Goal: Task Accomplishment & Management: Manage account settings

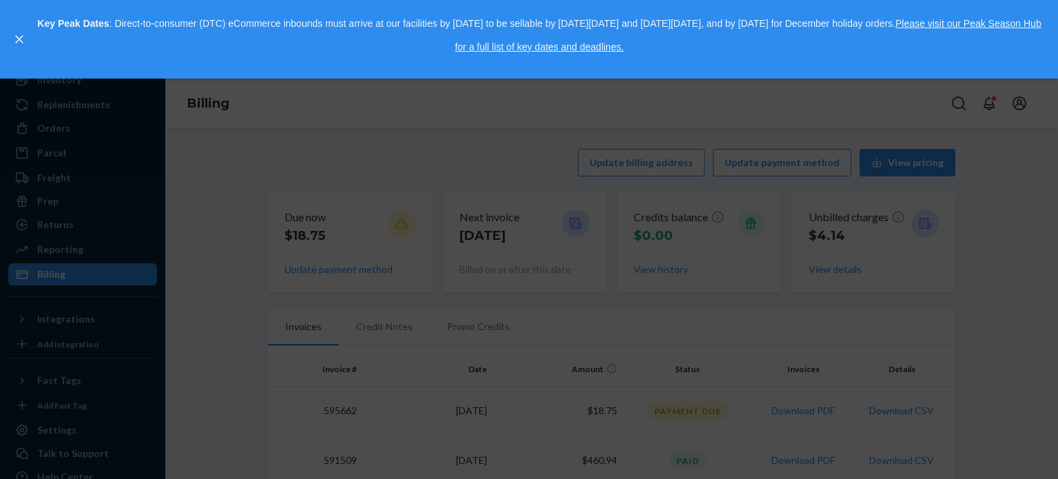
scroll to position [1, 0]
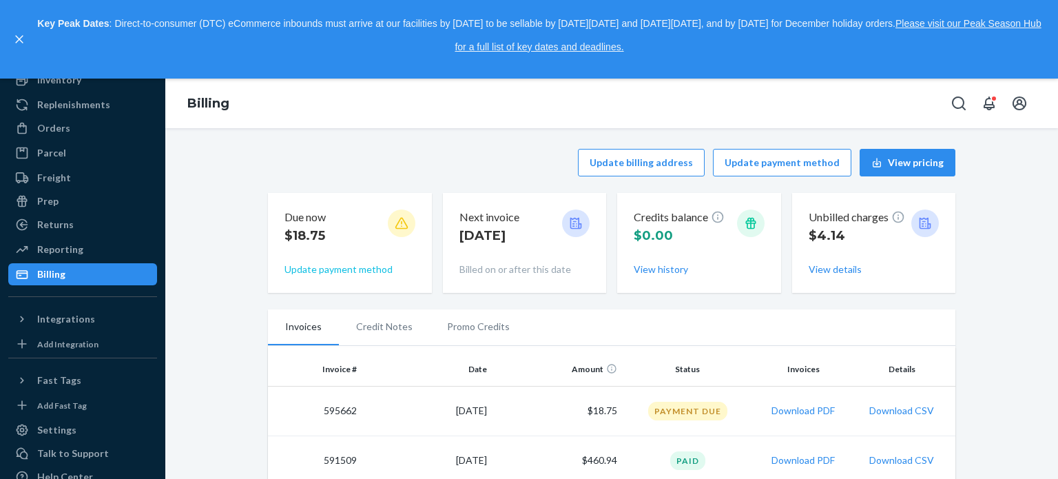
click at [345, 271] on button "Update payment method" at bounding box center [339, 270] width 108 height 14
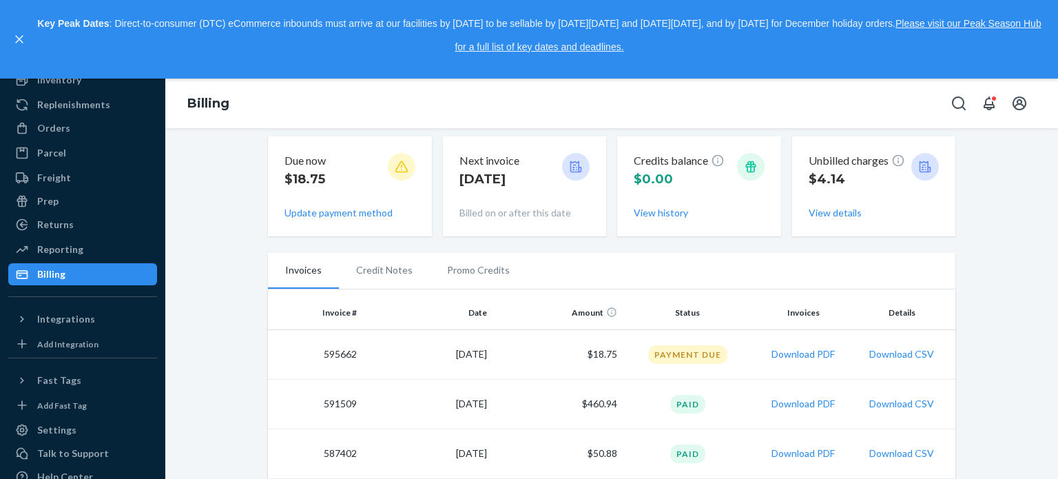
scroll to position [0, 0]
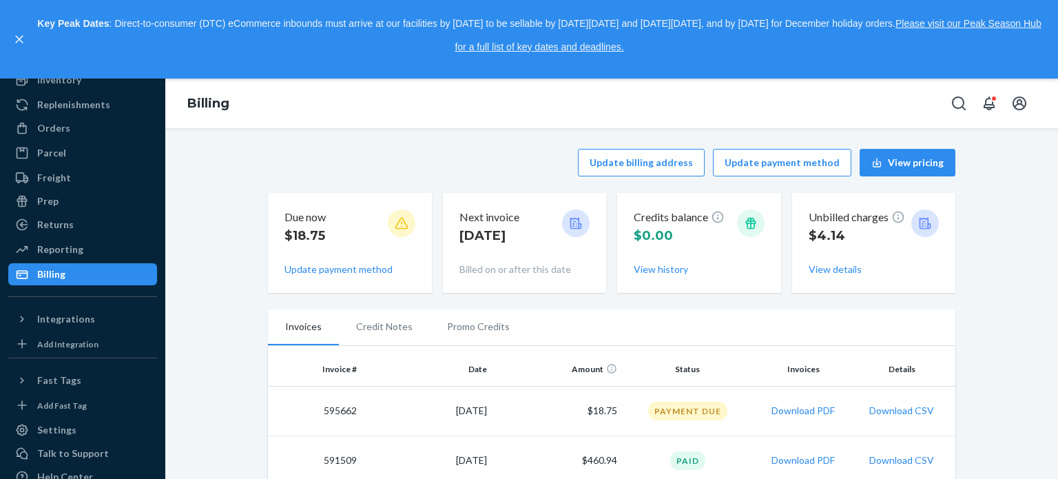
click at [84, 272] on div "Billing" at bounding box center [83, 274] width 146 height 19
click at [983, 114] on button "Open notifications" at bounding box center [990, 104] width 28 height 28
click at [0, 134] on div at bounding box center [0, 279] width 0 height 400
click at [99, 269] on div "Billing" at bounding box center [83, 274] width 146 height 19
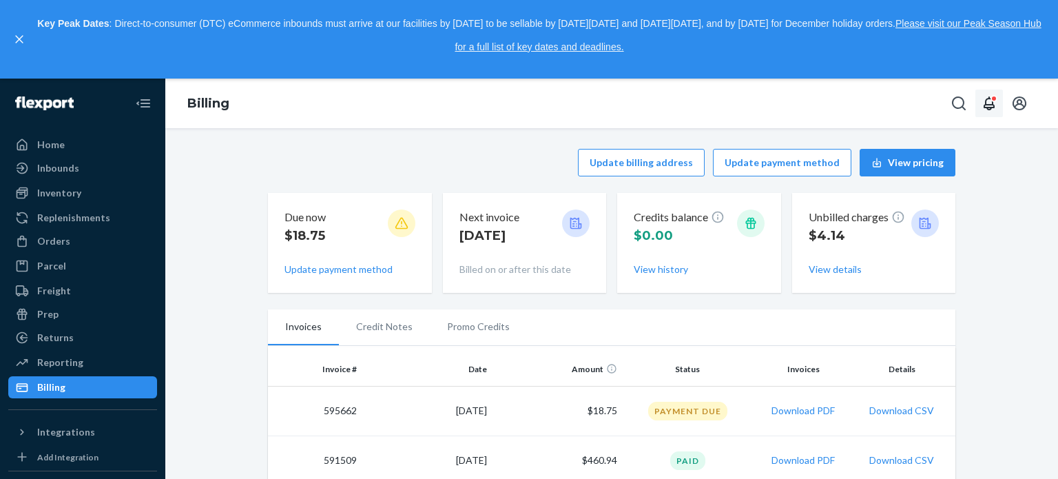
click at [983, 103] on icon "Open notifications" at bounding box center [989, 103] width 17 height 17
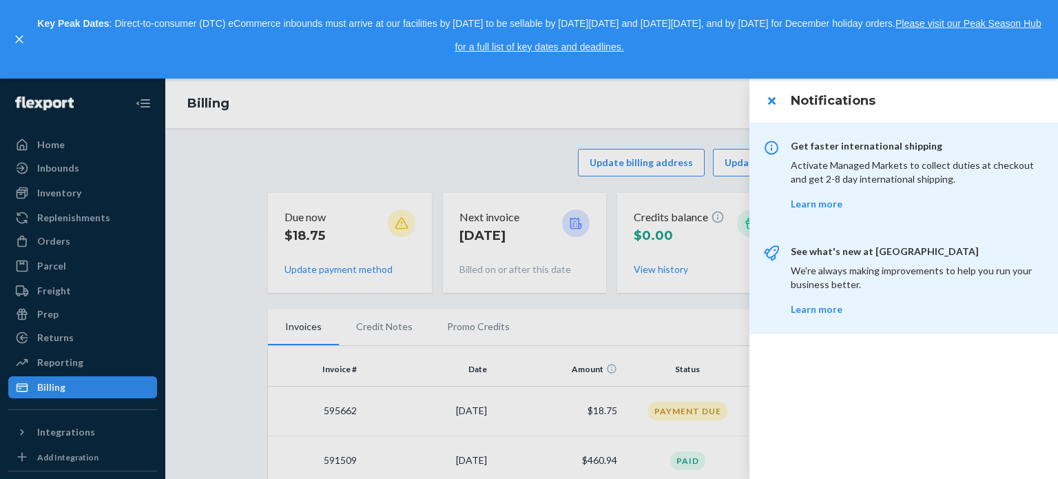
click at [210, 178] on div at bounding box center [529, 279] width 1058 height 400
